Goal: Task Accomplishment & Management: Manage account settings

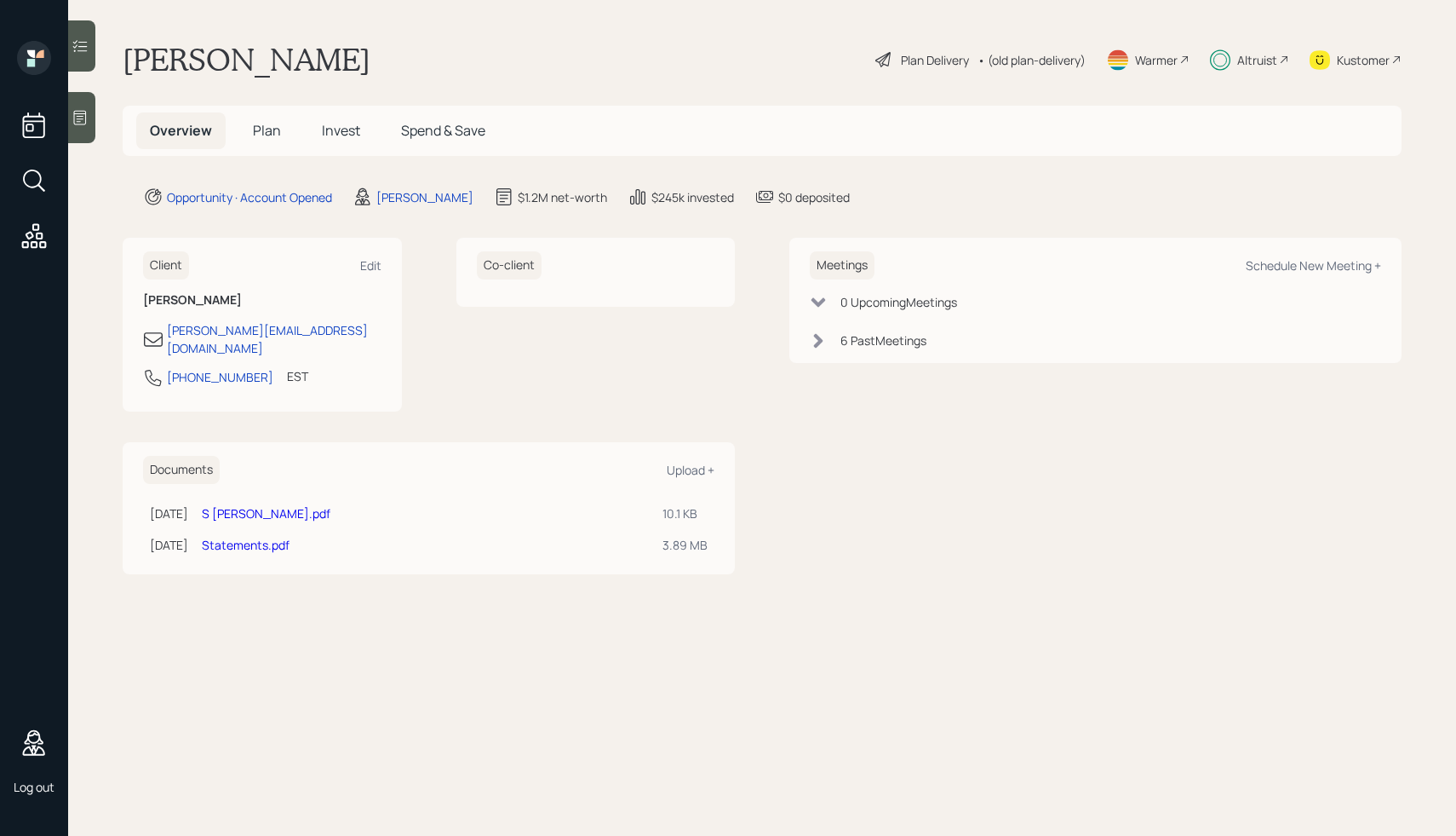
click at [89, 48] on icon at bounding box center [80, 46] width 17 height 17
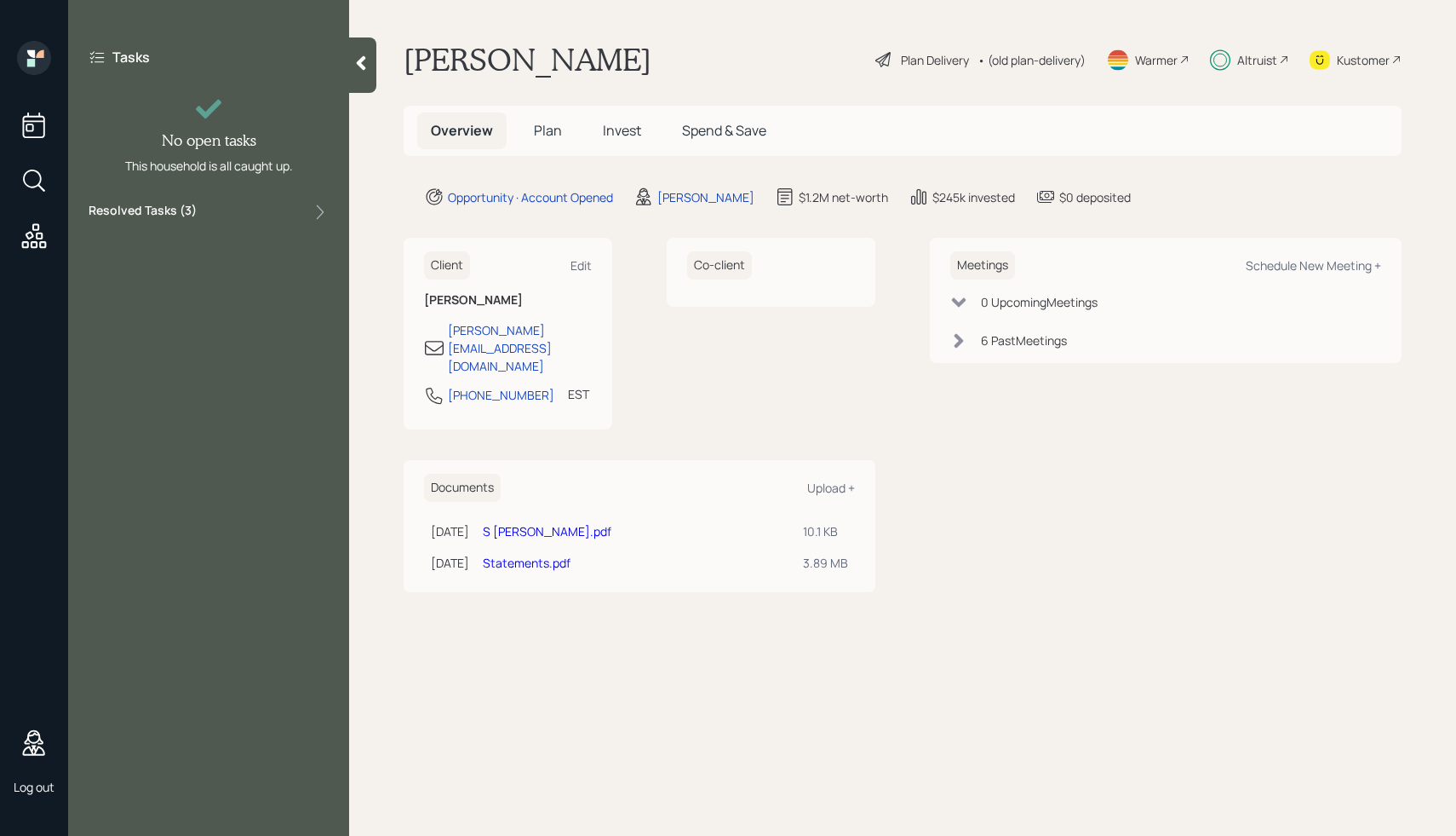
click at [176, 218] on label "Resolved Tasks ( 3 )" at bounding box center [143, 212] width 108 height 20
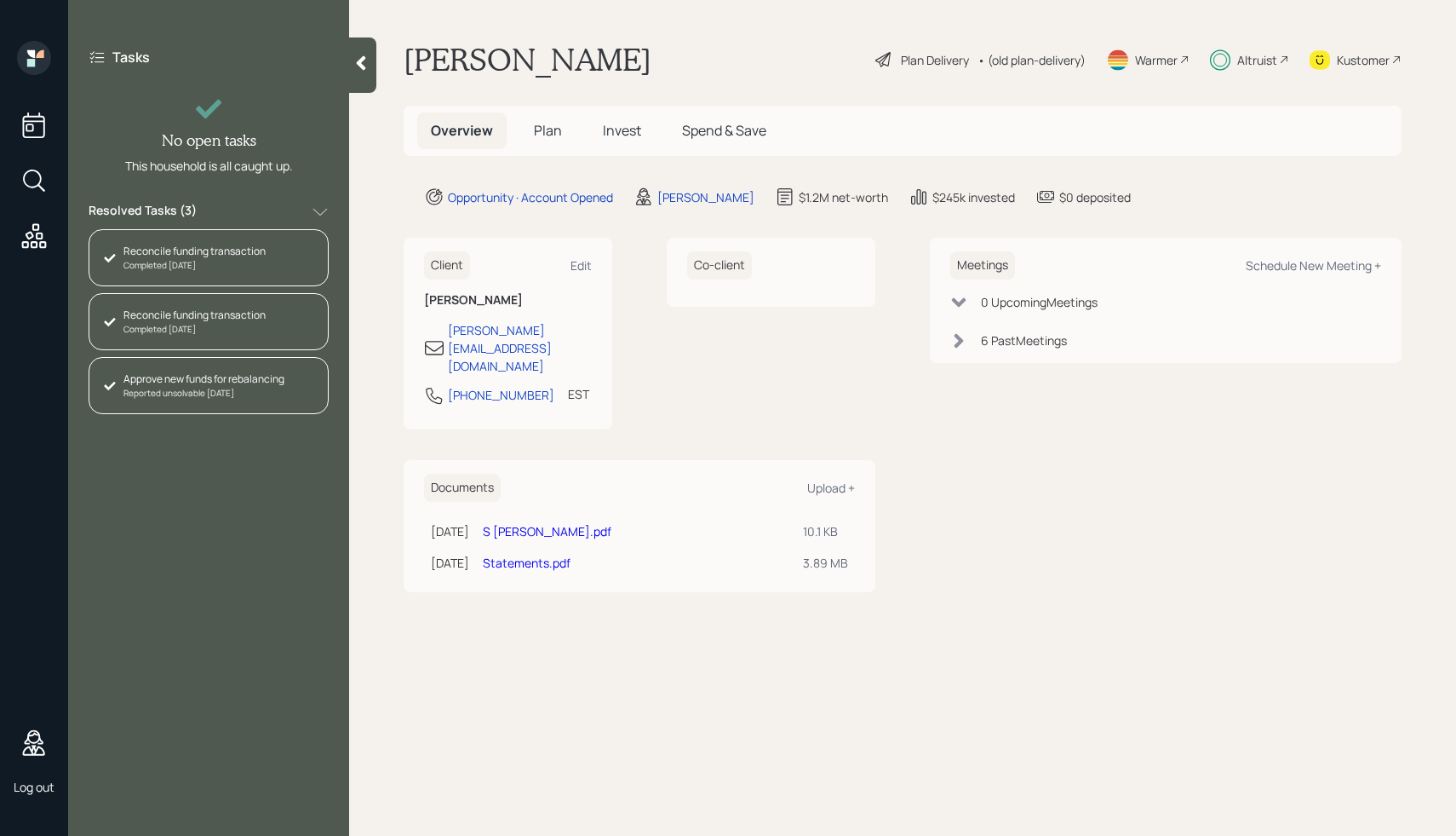
click at [249, 256] on div "Reconcile funding transaction" at bounding box center [194, 252] width 142 height 16
click at [228, 313] on div "Reconcile funding transaction" at bounding box center [194, 316] width 142 height 16
click at [221, 398] on div "Reported unsolvable Today" at bounding box center [204, 393] width 161 height 13
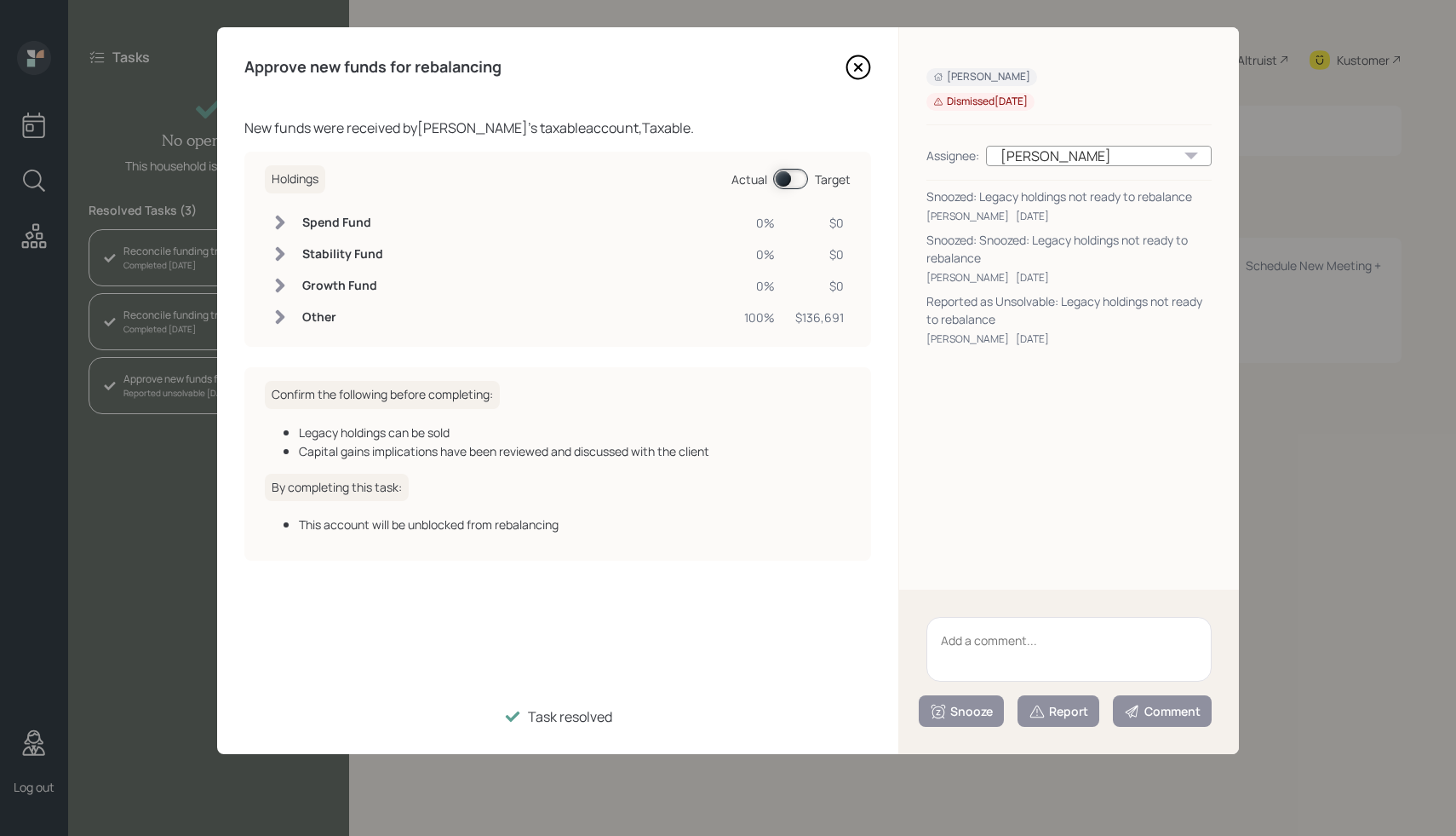
click at [1029, 341] on div "Aug 15, 2025" at bounding box center [1033, 339] width 33 height 16
click at [1087, 345] on div "Harrison Schaefer Aug 15, 2025" at bounding box center [1068, 339] width 285 height 16
drag, startPoint x: 1094, startPoint y: 344, endPoint x: 919, endPoint y: 304, distance: 179.5
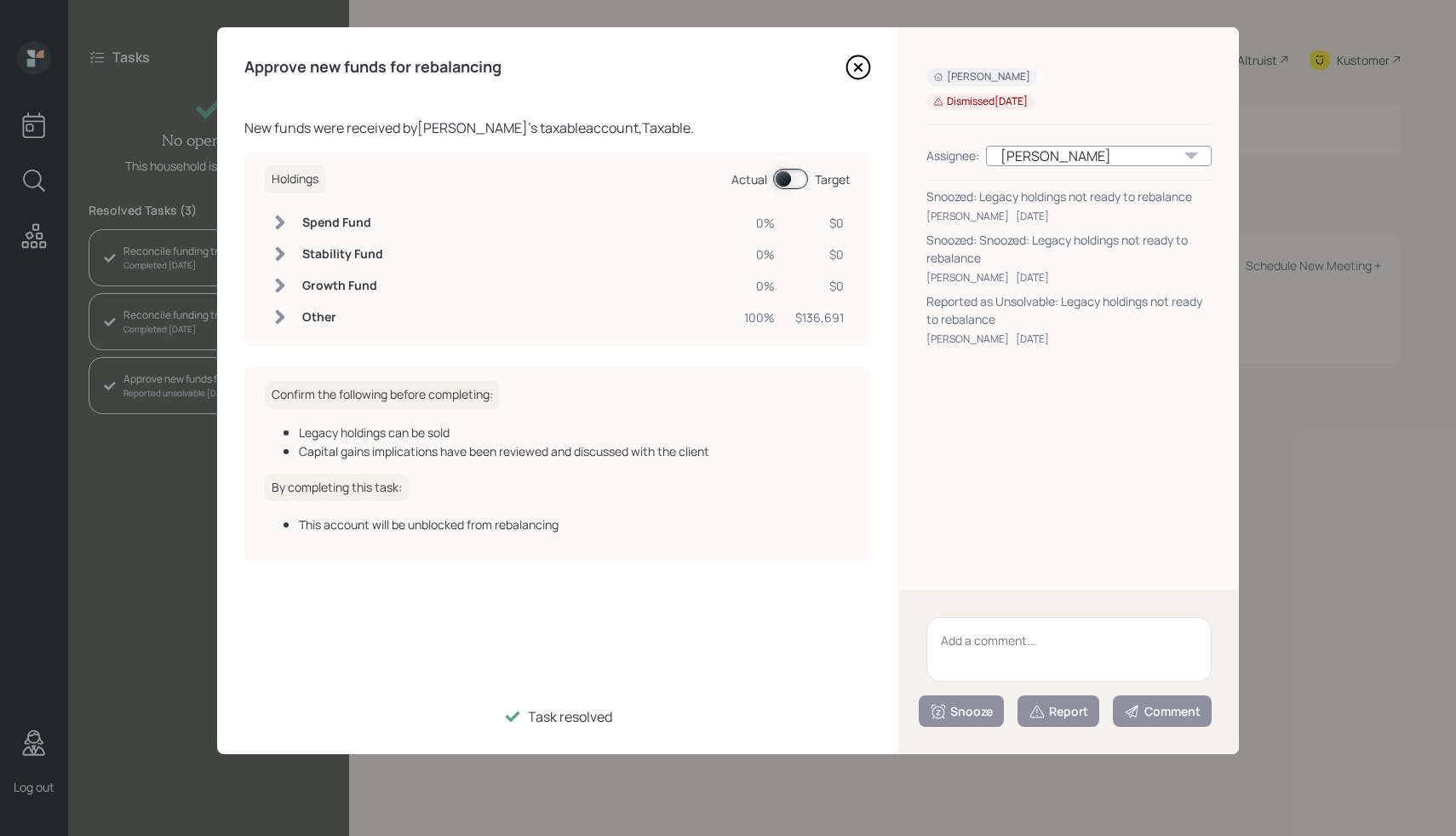
click at [919, 304] on div "Lawrence Lefkowitz Dismissed Today Assignee: Harrison Schaefer Snoozed: Legacy …" at bounding box center [1069, 308] width 340 height 562
click at [1047, 339] on div "Aug 15, 2025" at bounding box center [1033, 339] width 33 height 16
click at [1049, 338] on div "Aug 15, 2025" at bounding box center [1033, 339] width 33 height 16
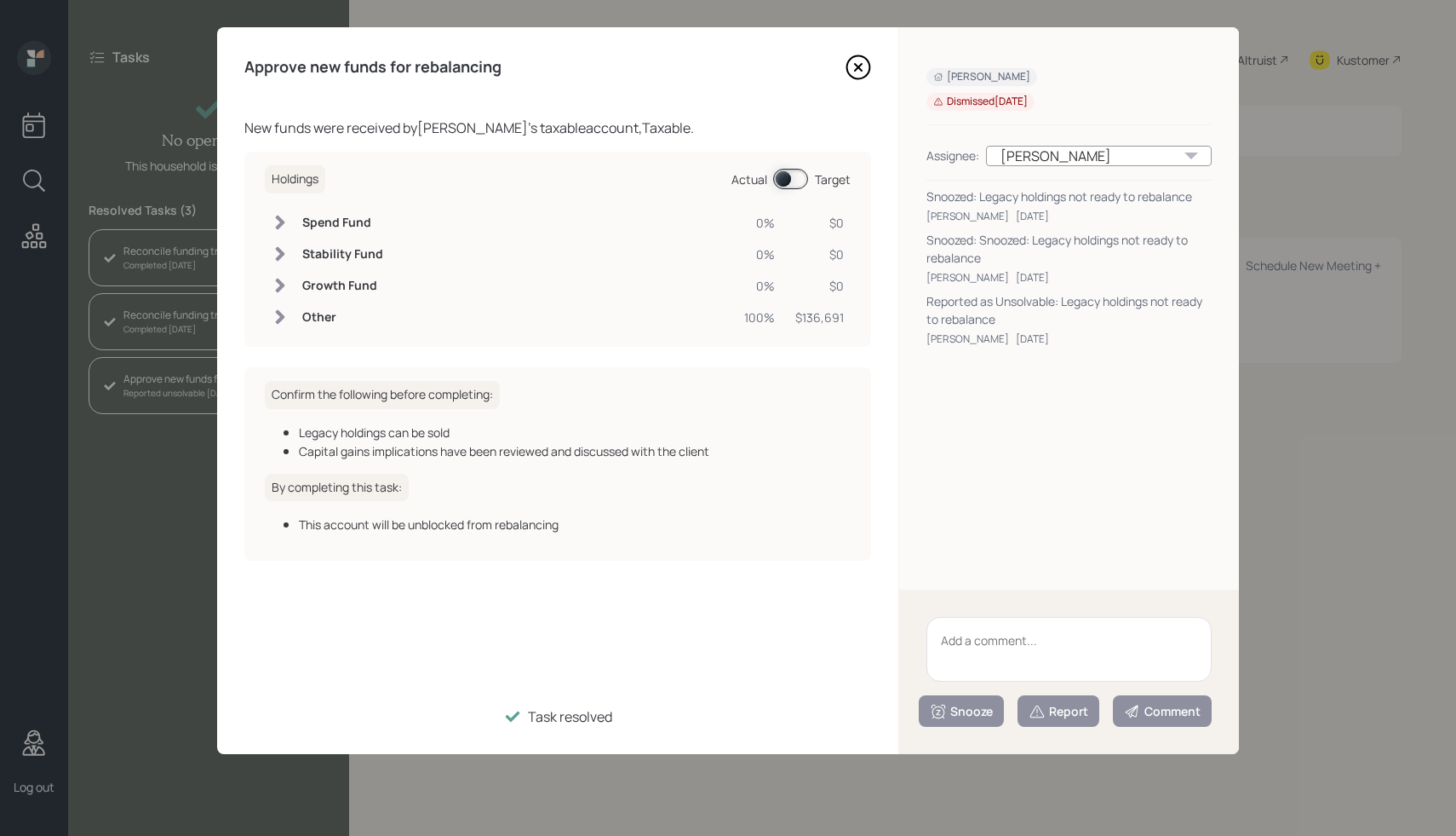
click at [794, 171] on span at bounding box center [790, 179] width 35 height 20
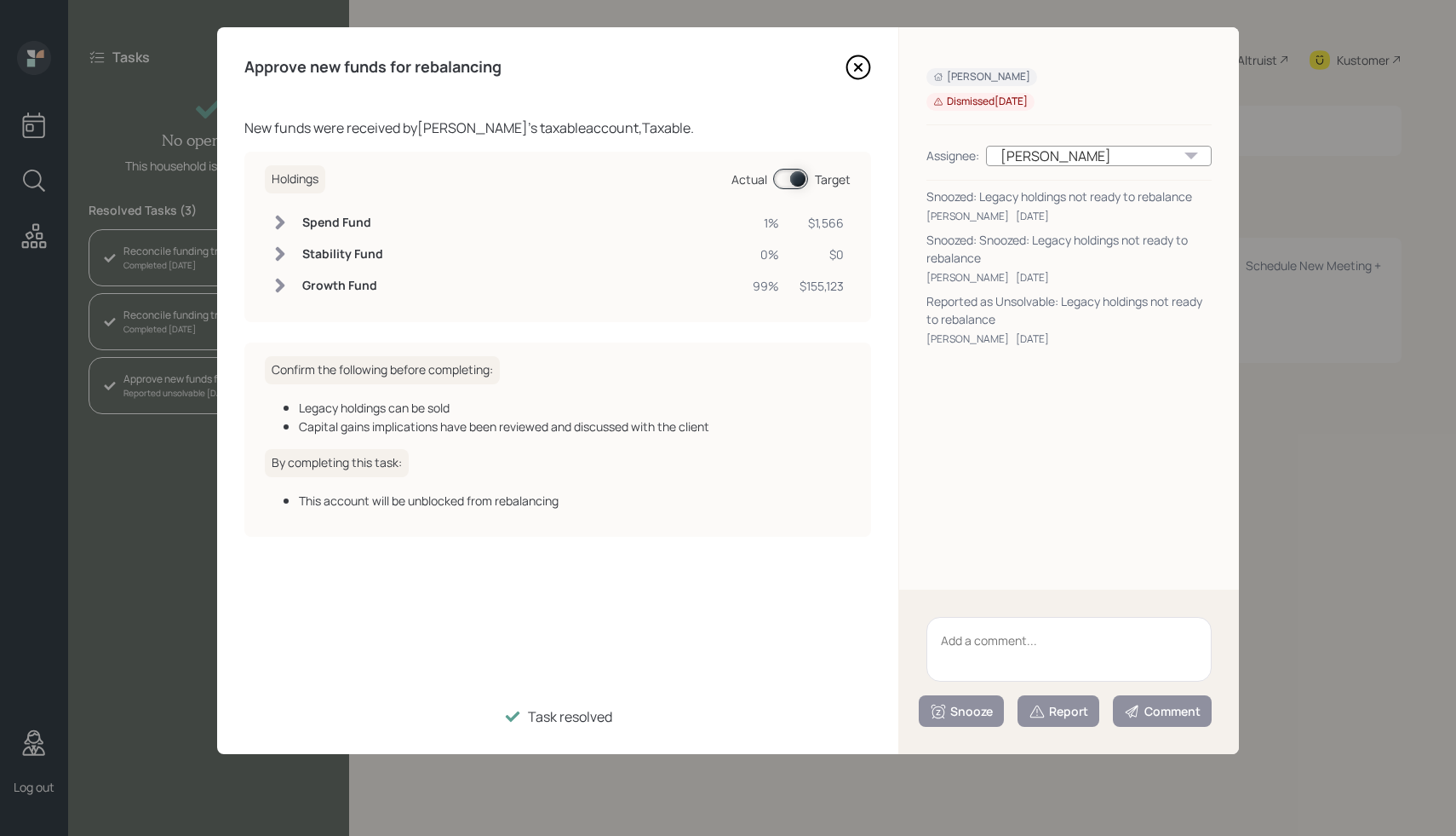
click at [779, 175] on span at bounding box center [790, 179] width 35 height 20
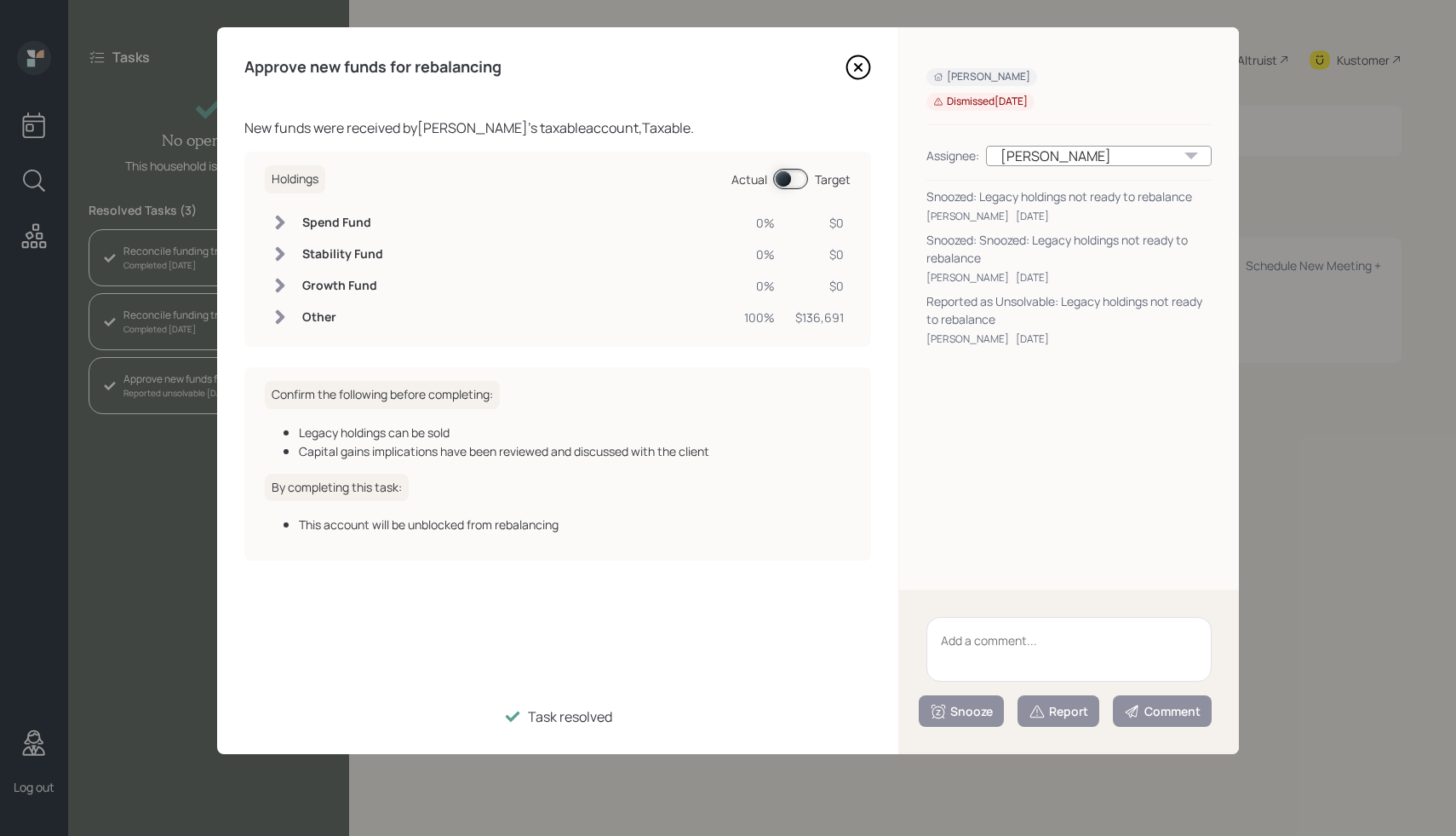
click at [863, 71] on icon at bounding box center [858, 67] width 25 height 25
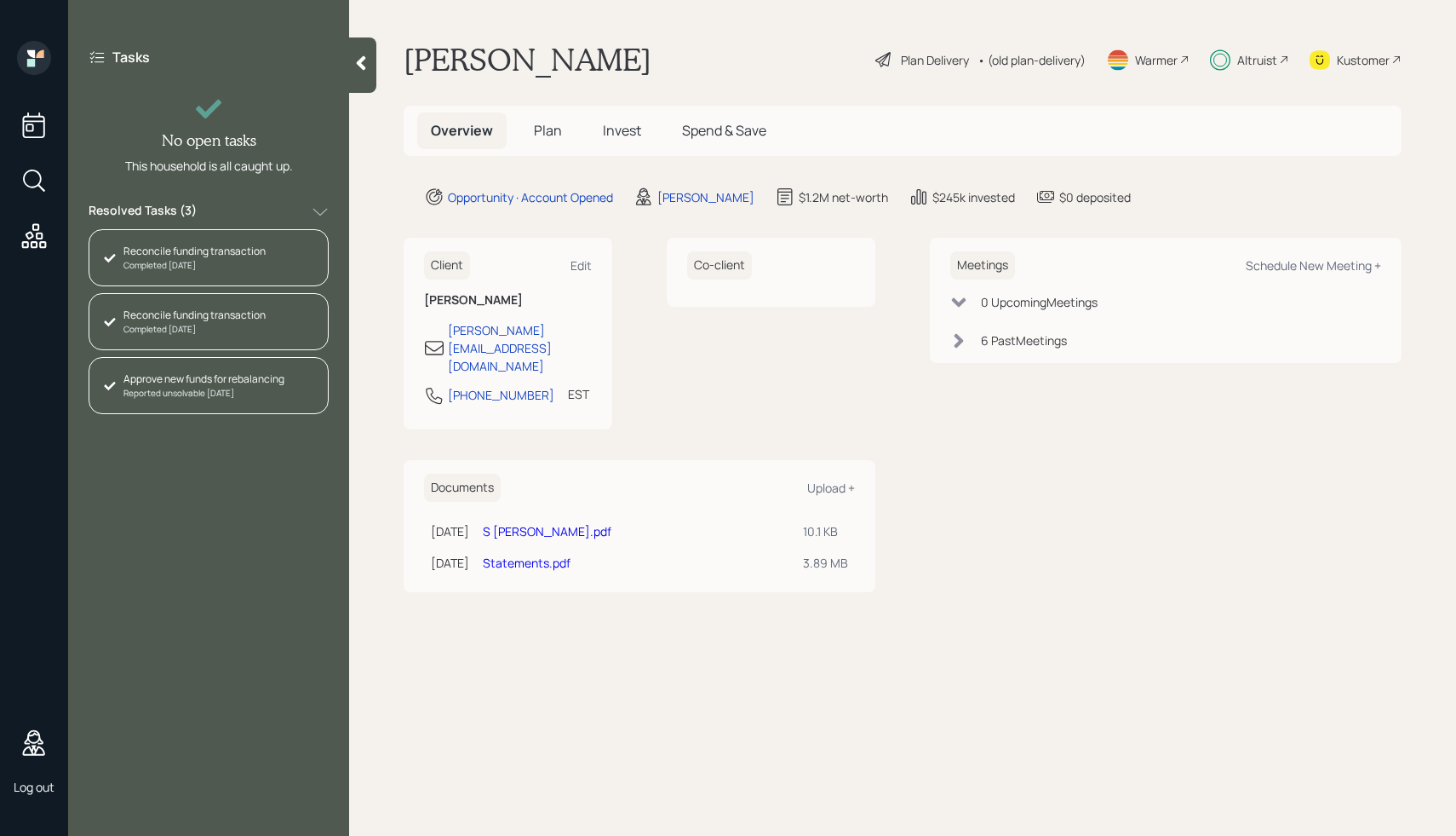
click at [621, 64] on h1 "Lawrence Lefkowitz" at bounding box center [527, 59] width 247 height 37
